Goal: Use online tool/utility: Use online tool/utility

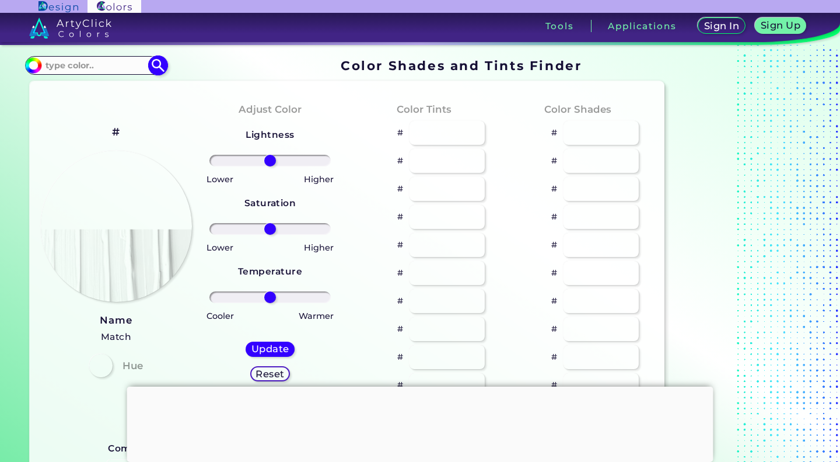
click at [81, 66] on input at bounding box center [95, 65] width 109 height 16
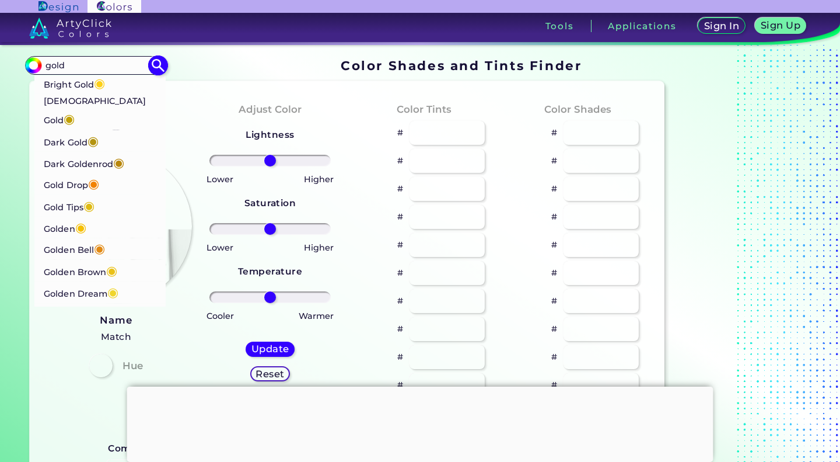
type input "gold"
click at [93, 260] on p "Golden Brown ◉" at bounding box center [81, 271] width 74 height 22
type input "#eac117"
type input "#EAC117"
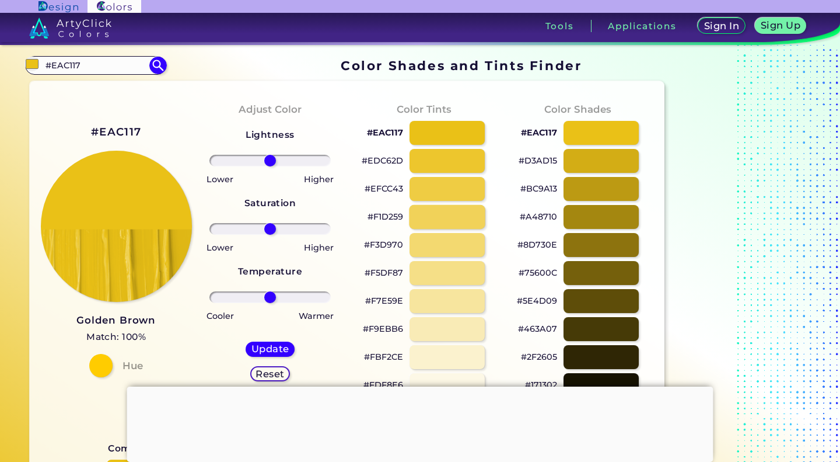
click at [454, 219] on div at bounding box center [448, 217] width 76 height 24
type input "#f1d259"
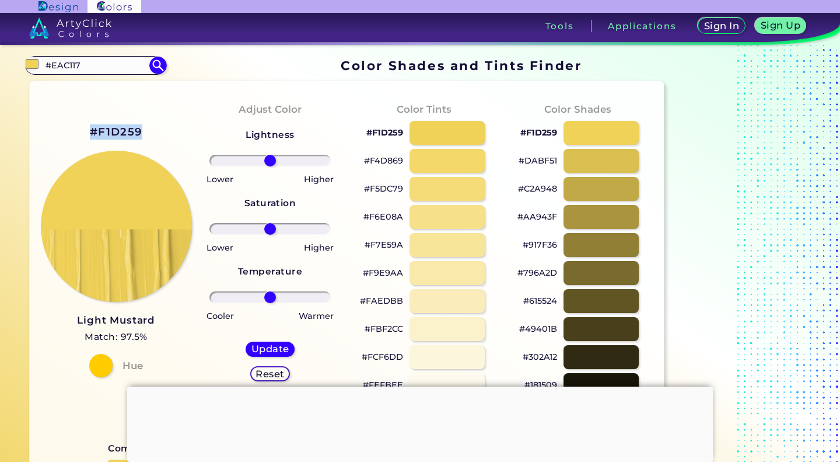
copy h2 "#F1D259"
drag, startPoint x: 143, startPoint y: 133, endPoint x: 89, endPoint y: 138, distance: 54.5
click at [89, 138] on div "#F1D259 Light Mustard Match: 97.5% Hue" at bounding box center [116, 248] width 154 height 317
click at [120, 70] on input "#EAC117" at bounding box center [95, 65] width 109 height 16
type input "#"
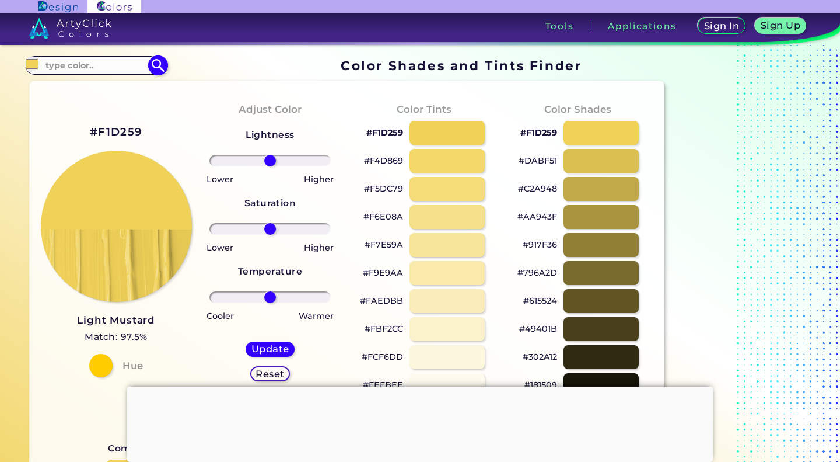
paste input "120,53,0"
type input "120,53,0"
click at [156, 71] on img at bounding box center [158, 65] width 20 height 20
type input "#000000"
click at [45, 65] on input "120,53,0" at bounding box center [95, 65] width 109 height 16
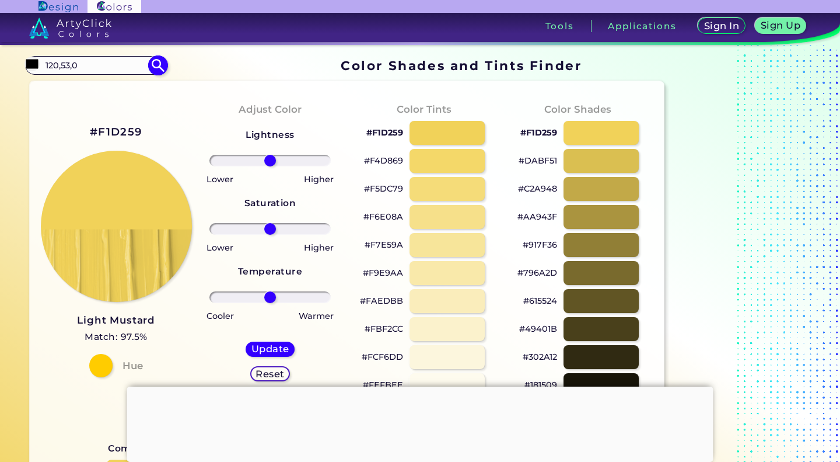
drag, startPoint x: 101, startPoint y: 70, endPoint x: 51, endPoint y: 65, distance: 50.5
click at [51, 65] on input "120,53,0" at bounding box center [95, 65] width 109 height 16
type input "1"
click at [120, 64] on input at bounding box center [95, 65] width 109 height 16
paste input "#783500"
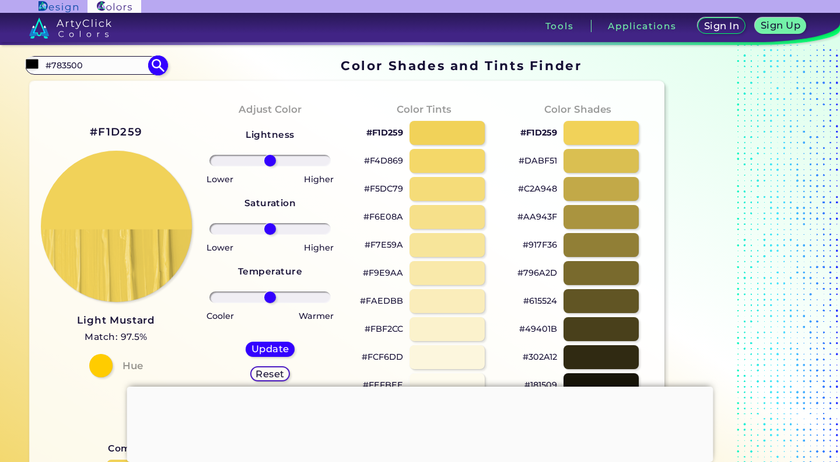
type input "#783500"
